Goal: Navigation & Orientation: Find specific page/section

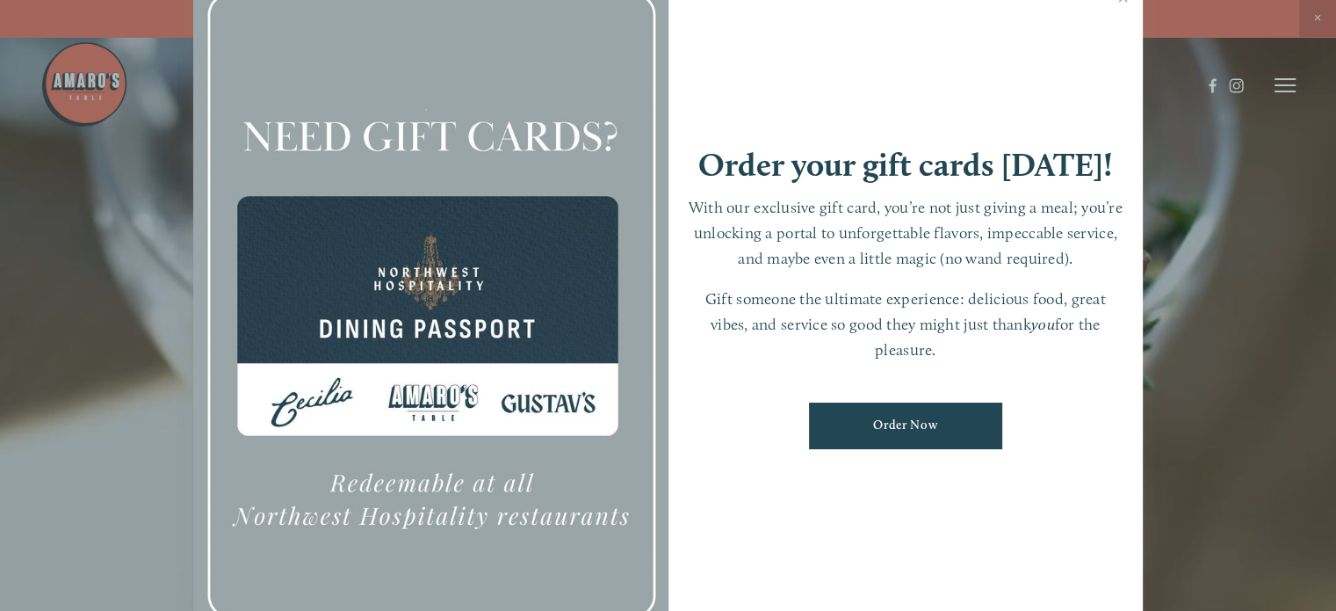
click at [1293, 94] on div at bounding box center [668, 305] width 1336 height 611
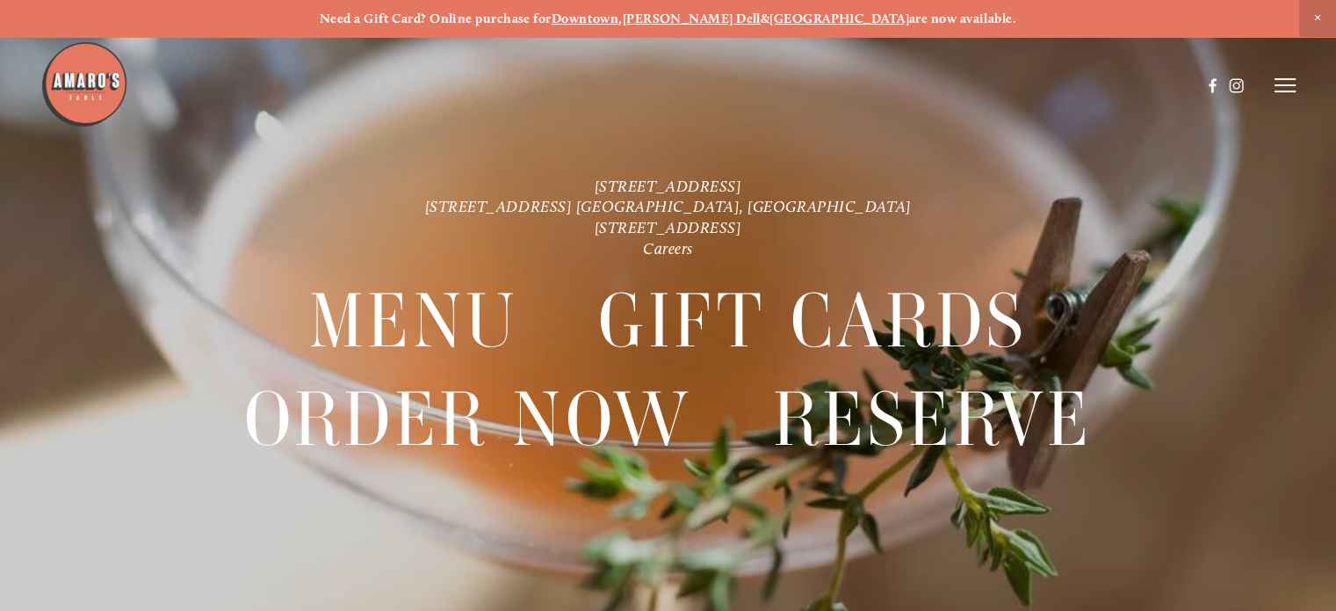
click at [1283, 85] on line at bounding box center [1285, 85] width 21 height 0
click at [966, 87] on span "Menu" at bounding box center [969, 84] width 33 height 15
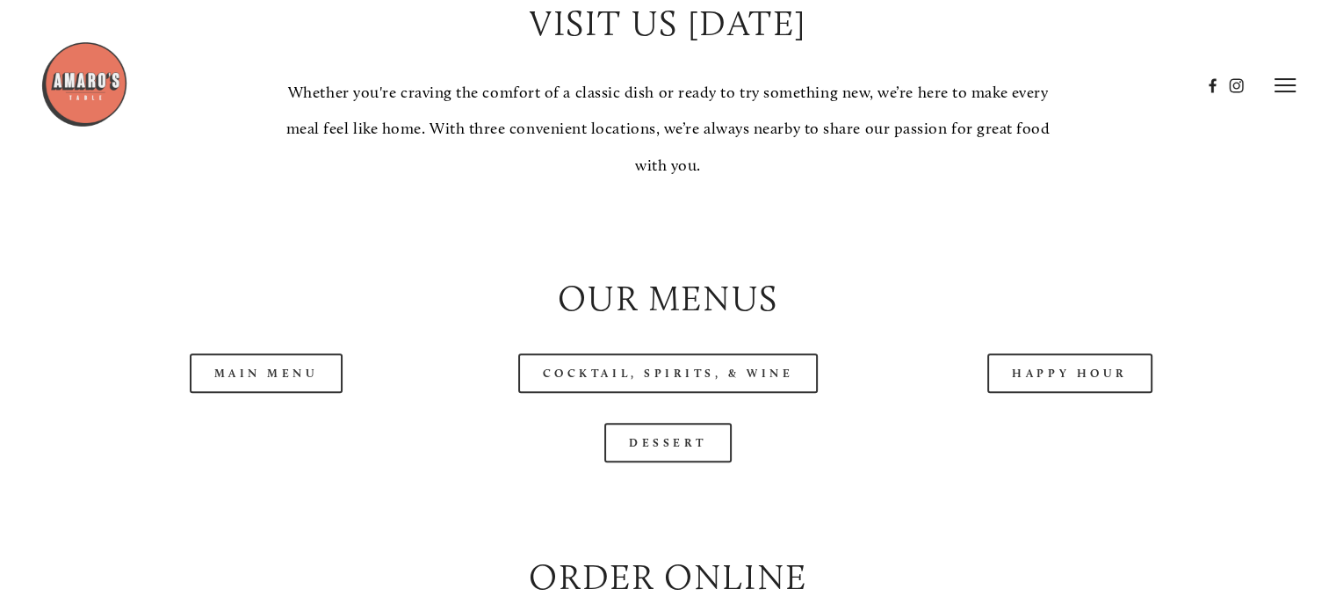
scroll to position [1581, 0]
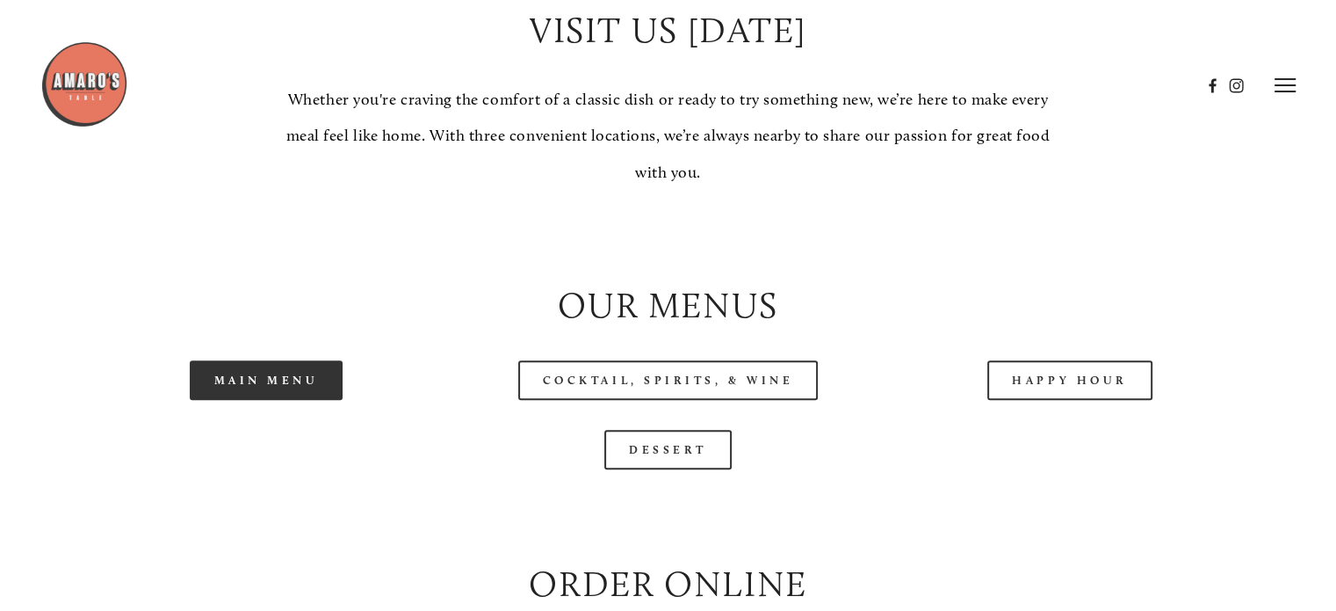
click at [299, 400] on link "Main Menu" at bounding box center [267, 380] width 154 height 40
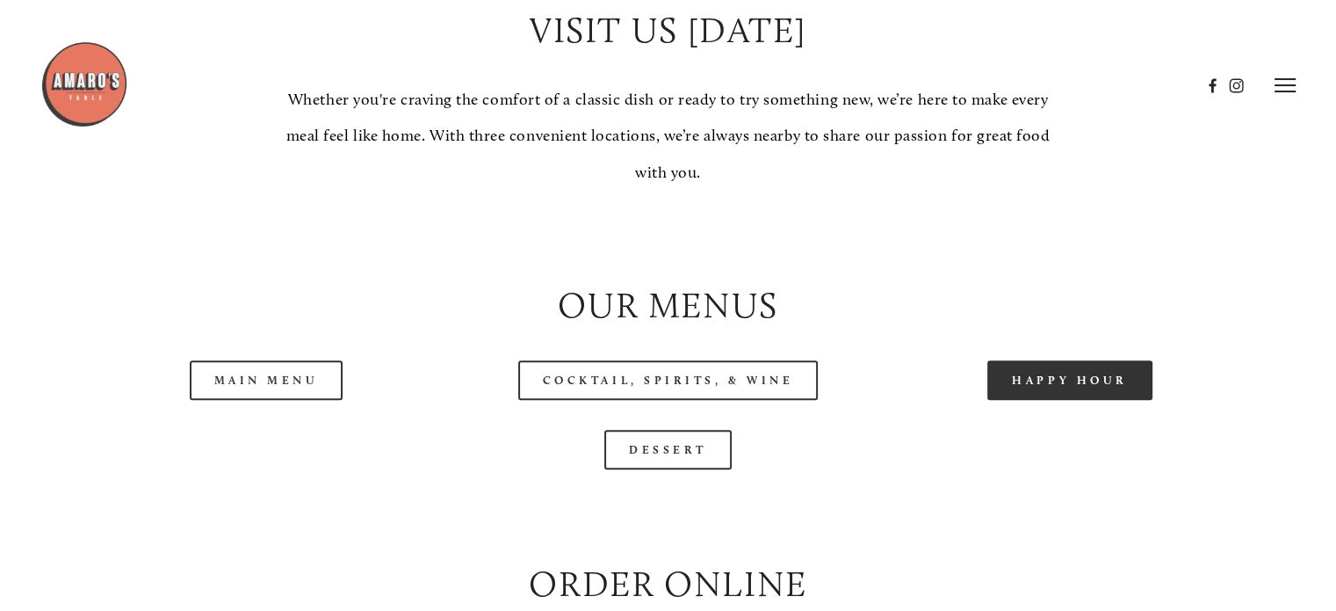
click at [1042, 400] on link "Happy Hour" at bounding box center [1069, 380] width 165 height 40
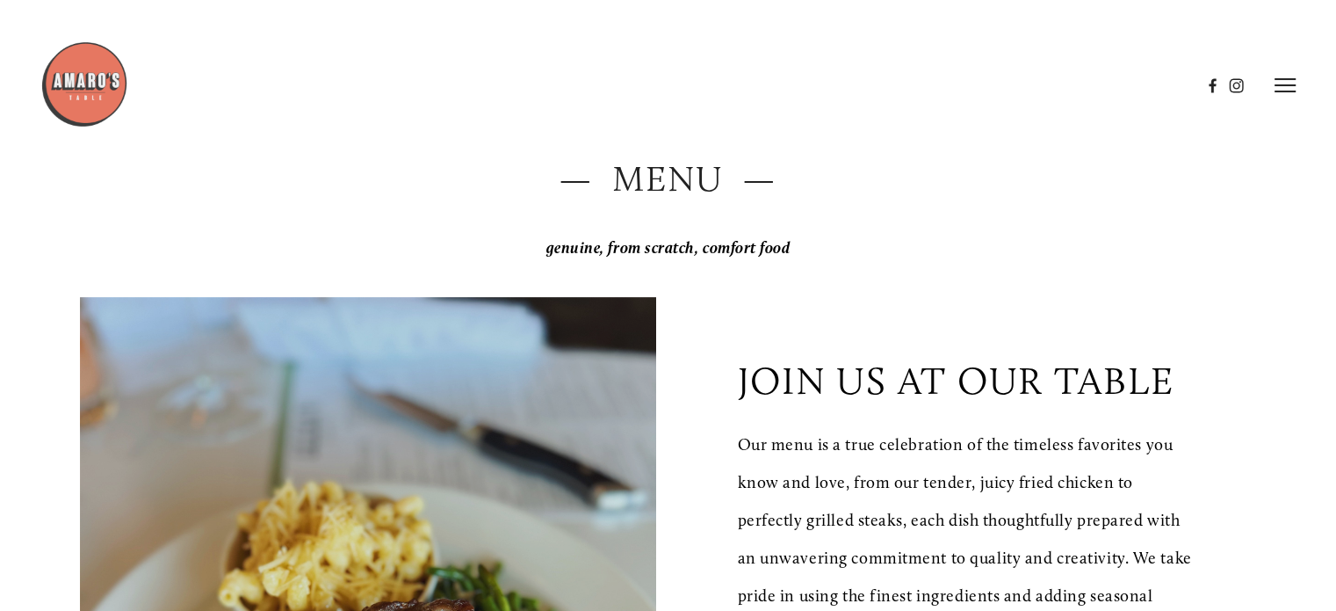
scroll to position [0, 0]
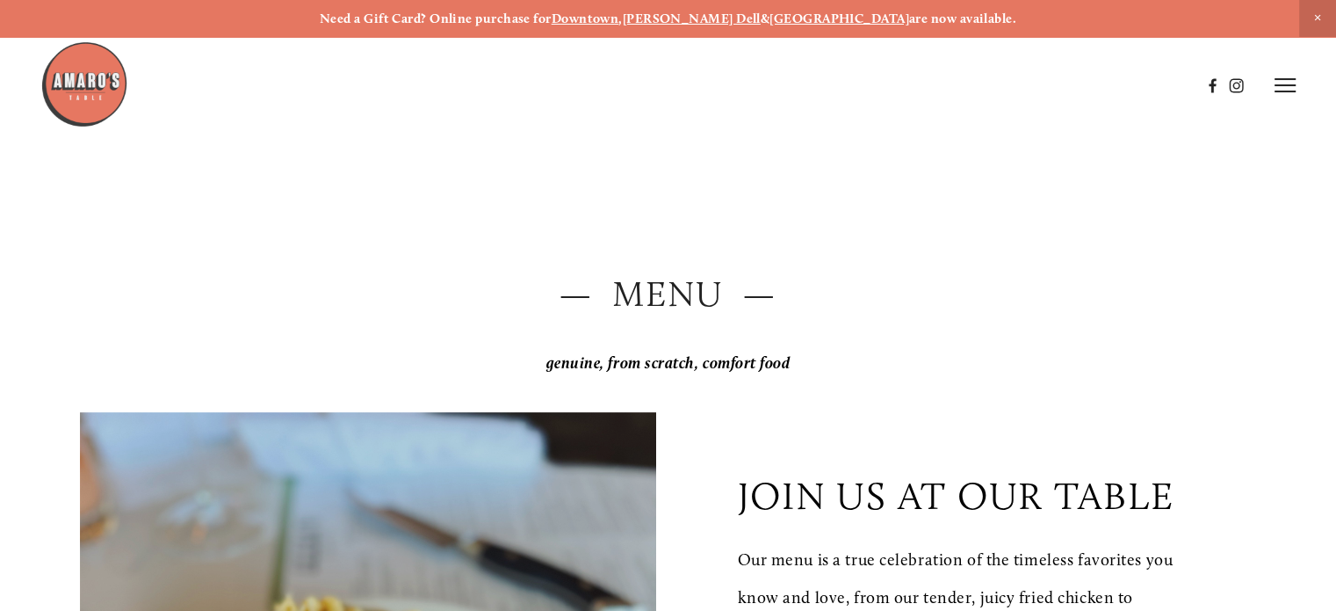
click at [105, 98] on img at bounding box center [84, 84] width 88 height 88
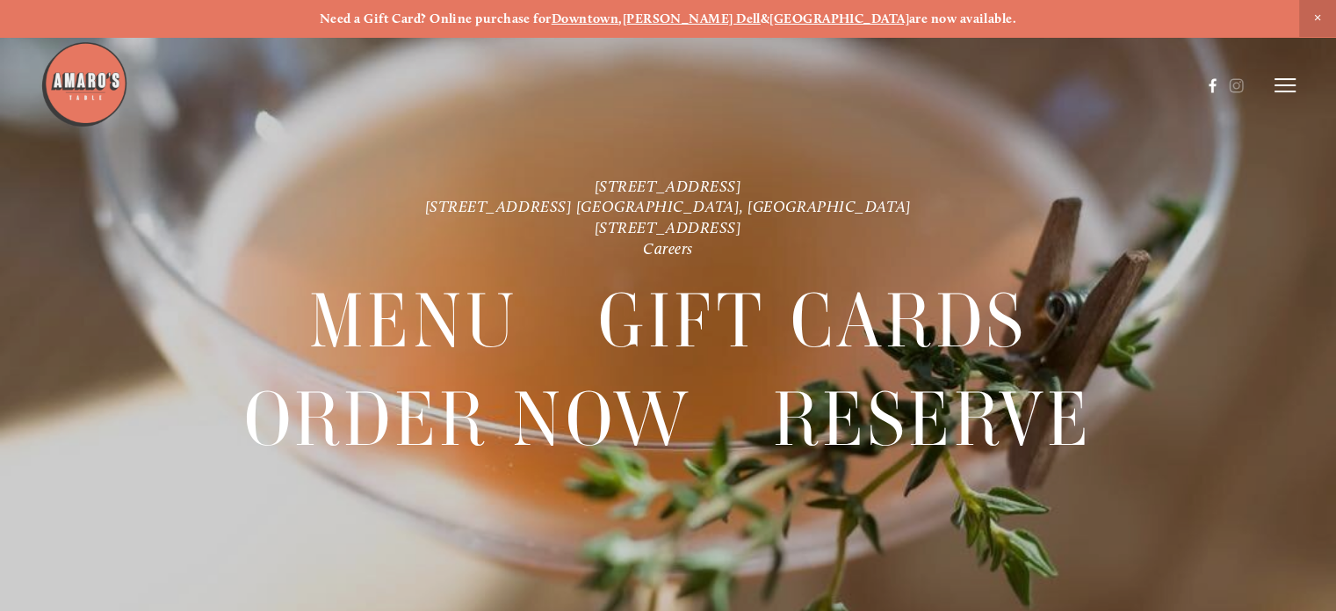
click at [1206, 83] on use at bounding box center [1212, 85] width 30 height 30
